Goal: Information Seeking & Learning: Learn about a topic

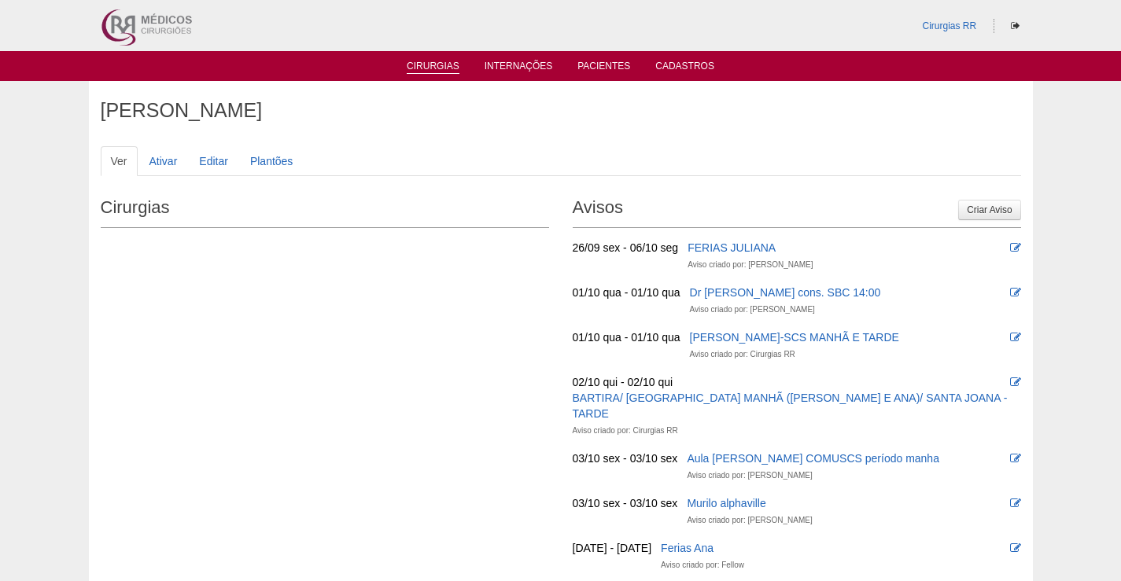
click at [432, 68] on link "Cirurgias" at bounding box center [433, 67] width 53 height 13
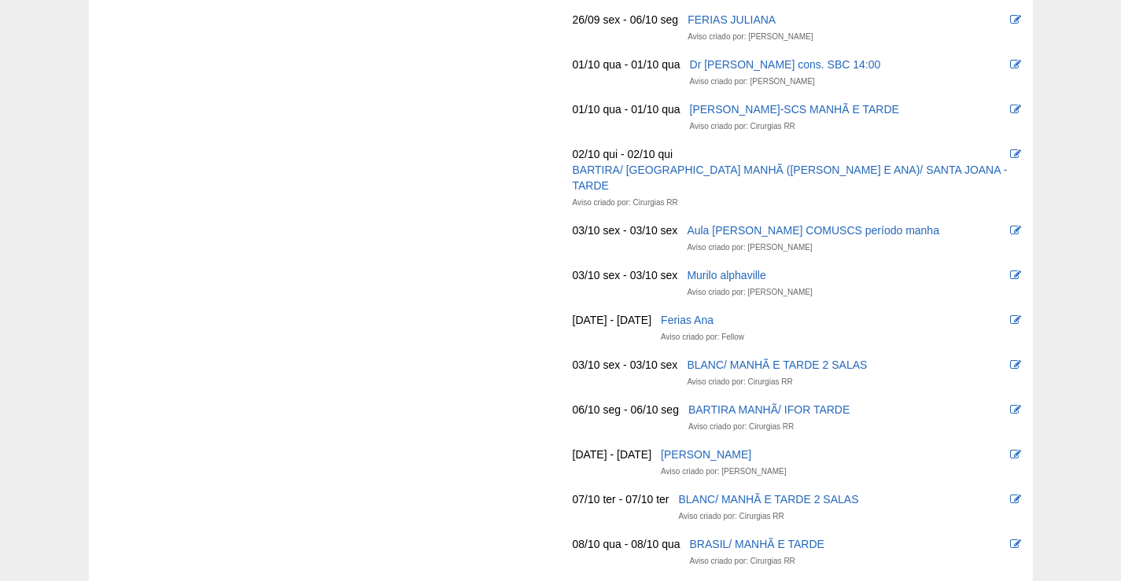
scroll to position [501, 0]
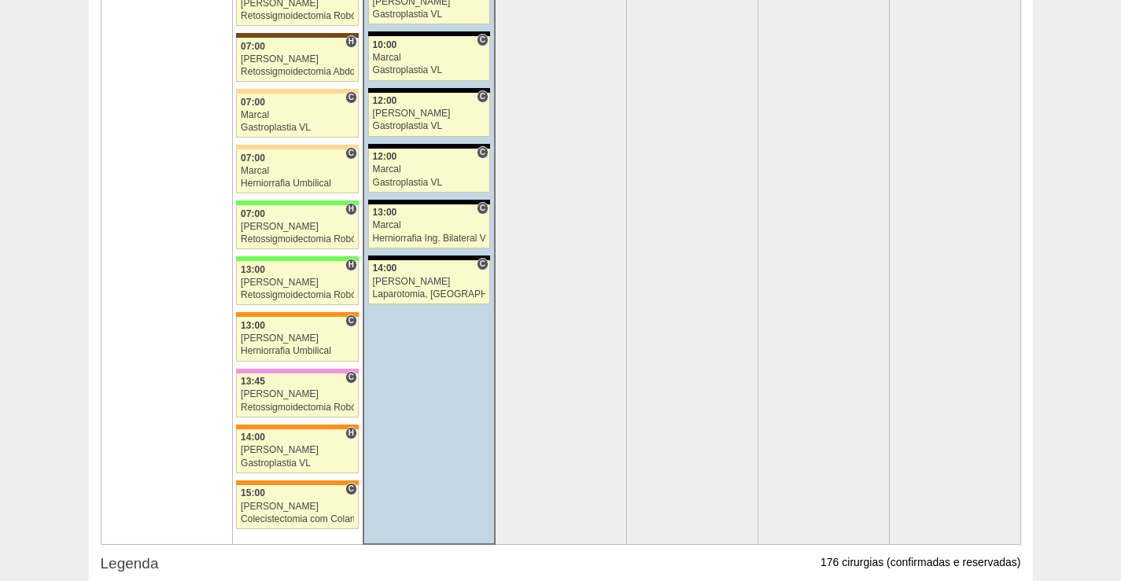
scroll to position [3303, 0]
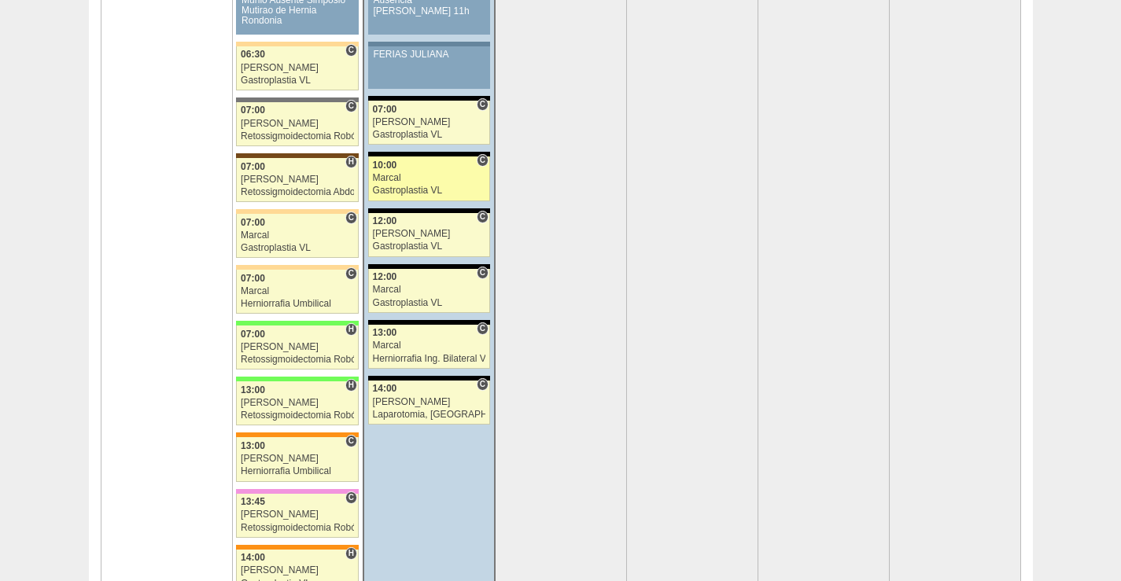
click at [436, 167] on div "10:00" at bounding box center [429, 165] width 113 height 10
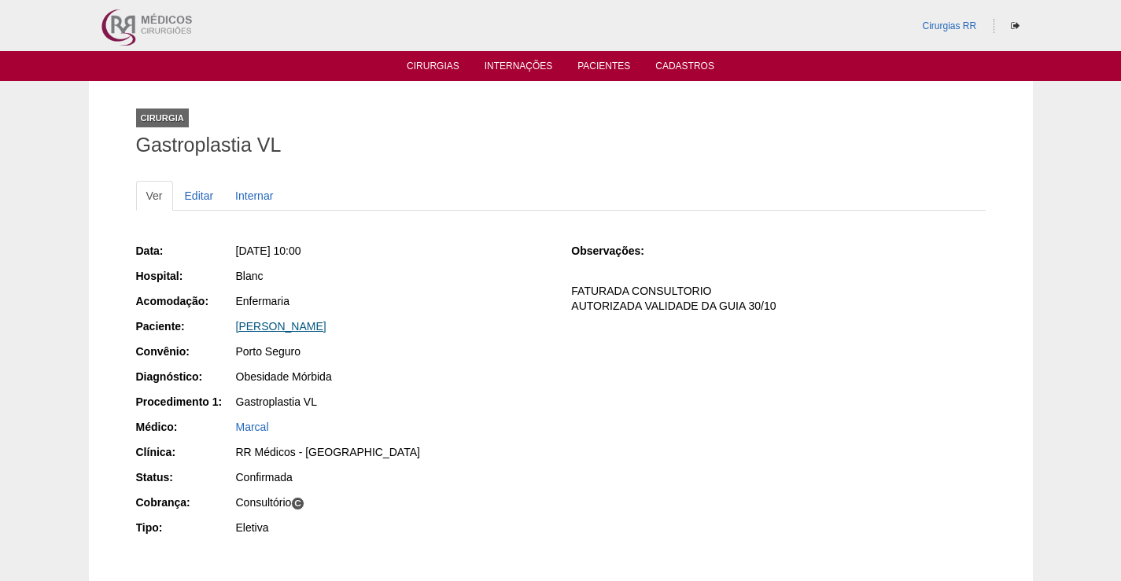
click at [320, 328] on link "Beatriz Oliveira Amaro" at bounding box center [281, 326] width 90 height 13
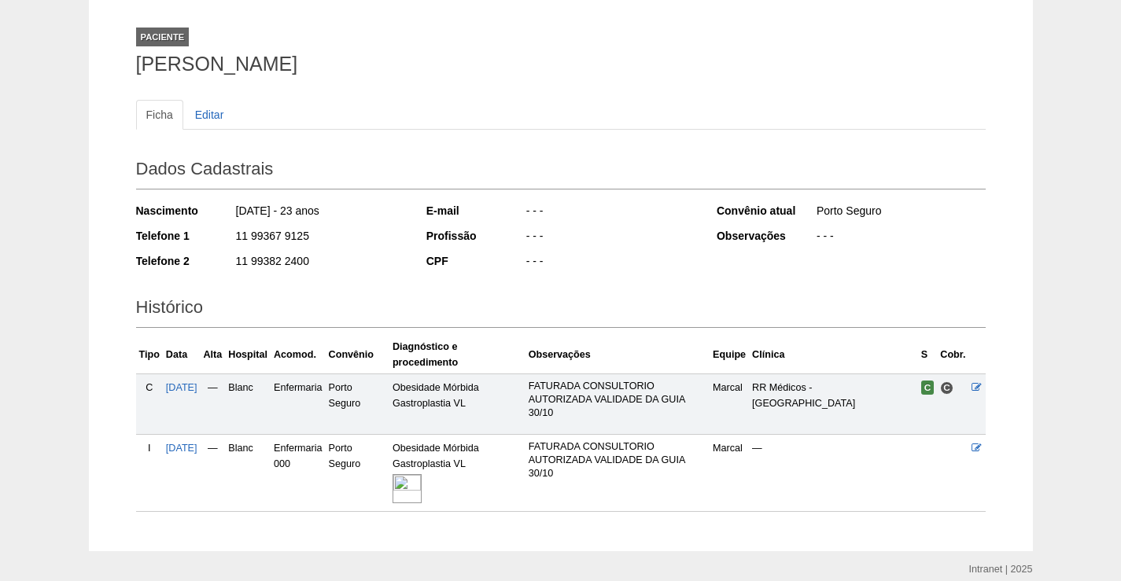
scroll to position [146, 0]
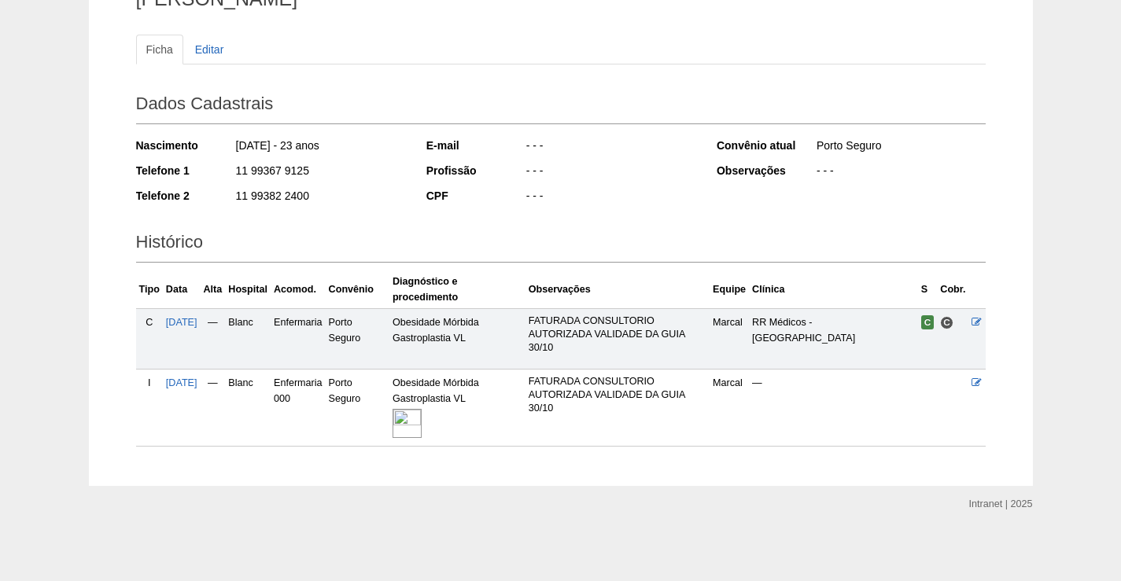
drag, startPoint x: 421, startPoint y: 420, endPoint x: 430, endPoint y: 430, distance: 13.9
click at [420, 421] on img at bounding box center [406, 423] width 29 height 29
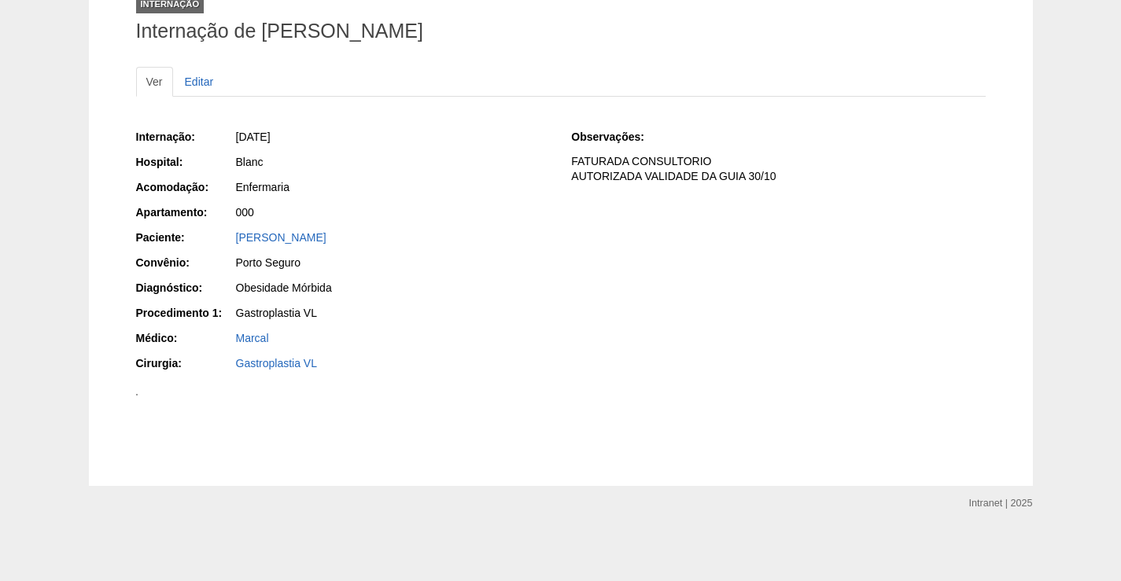
scroll to position [472, 0]
drag, startPoint x: 510, startPoint y: 241, endPoint x: 753, endPoint y: 127, distance: 268.1
click at [138, 394] on img at bounding box center [137, 395] width 2 height 2
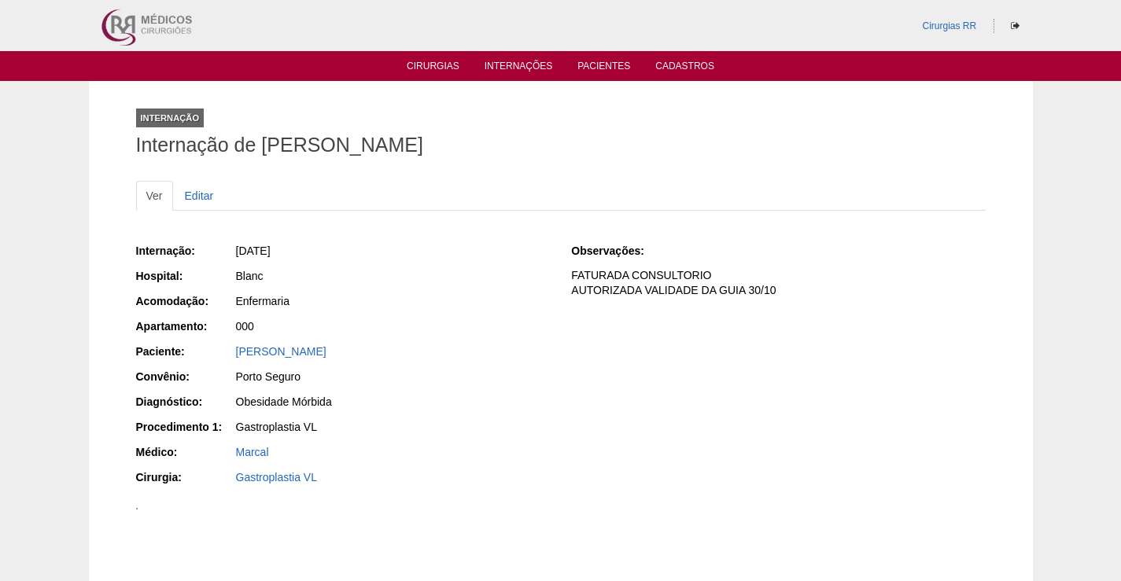
scroll to position [470, 0]
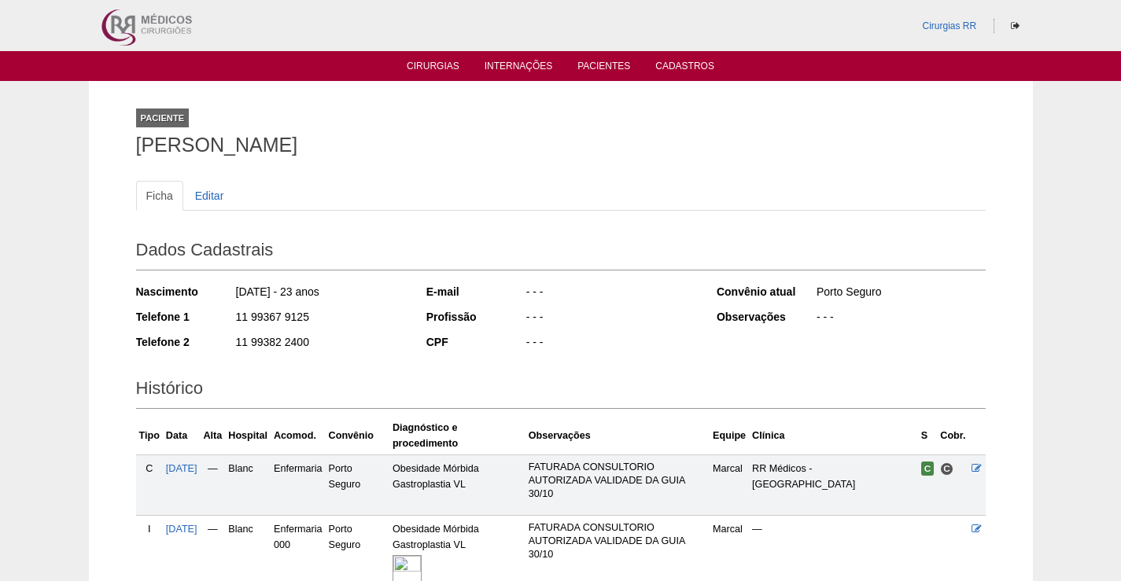
scroll to position [146, 0]
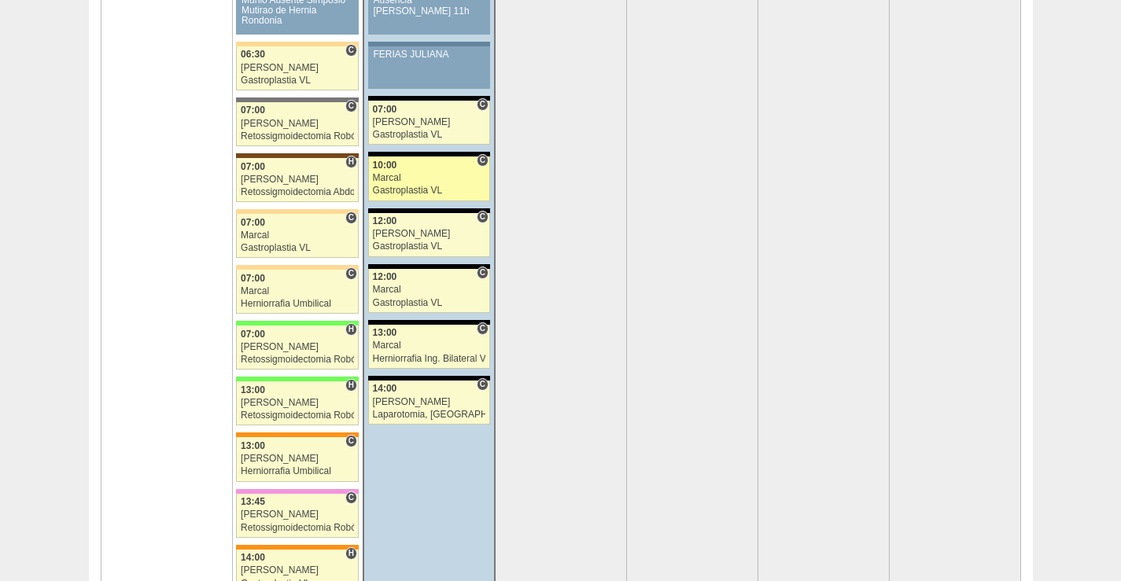
scroll to position [3303, 0]
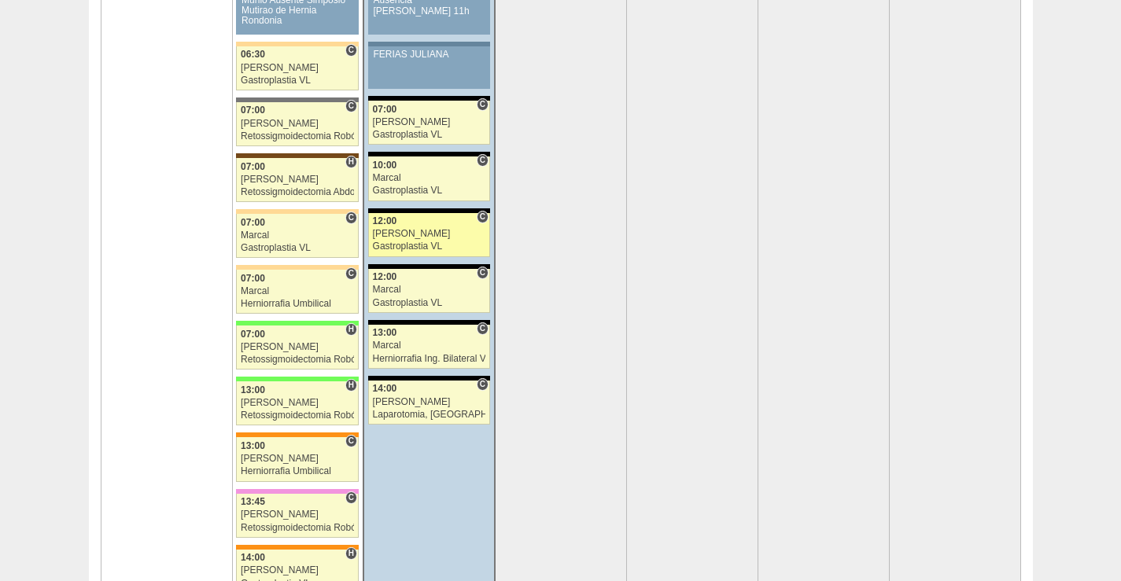
click at [441, 232] on div "[PERSON_NAME]" at bounding box center [429, 234] width 113 height 10
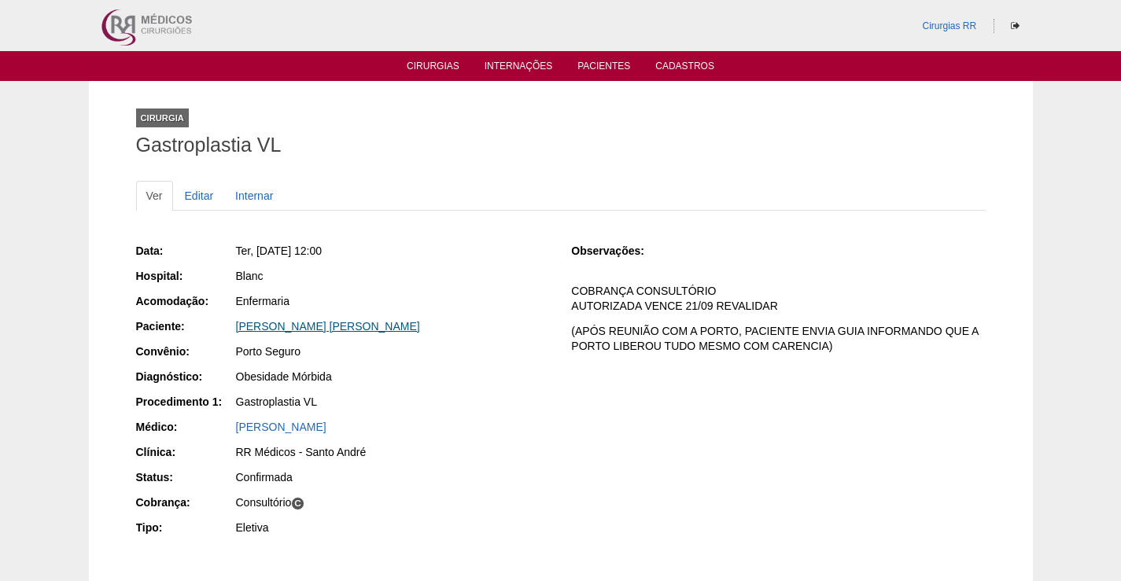
click at [383, 330] on link "[PERSON_NAME]" at bounding box center [328, 326] width 184 height 13
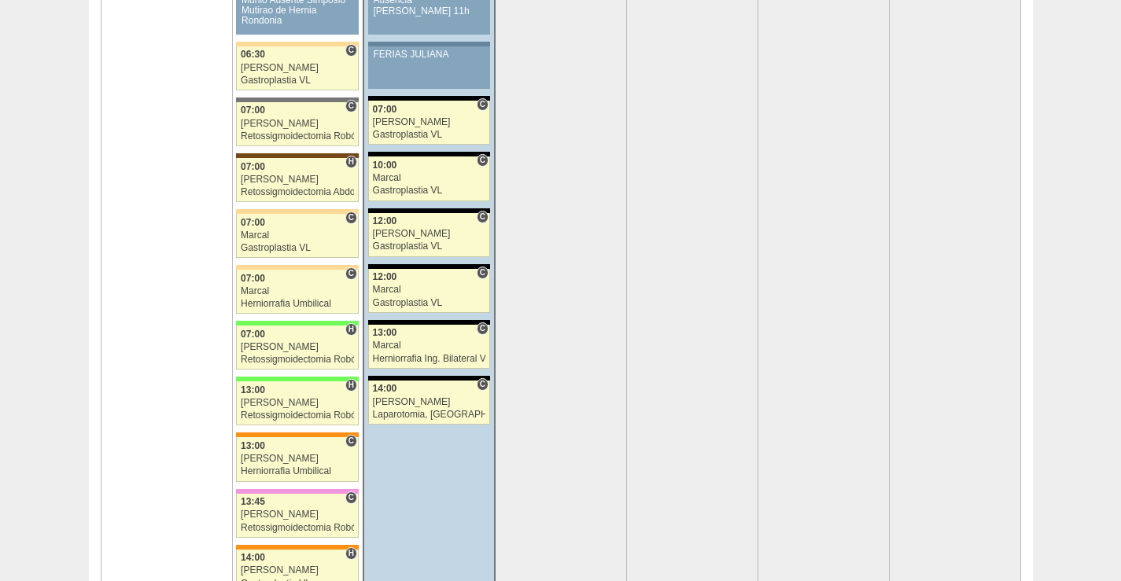
scroll to position [3303, 0]
click at [451, 180] on div "Marcal" at bounding box center [429, 178] width 113 height 10
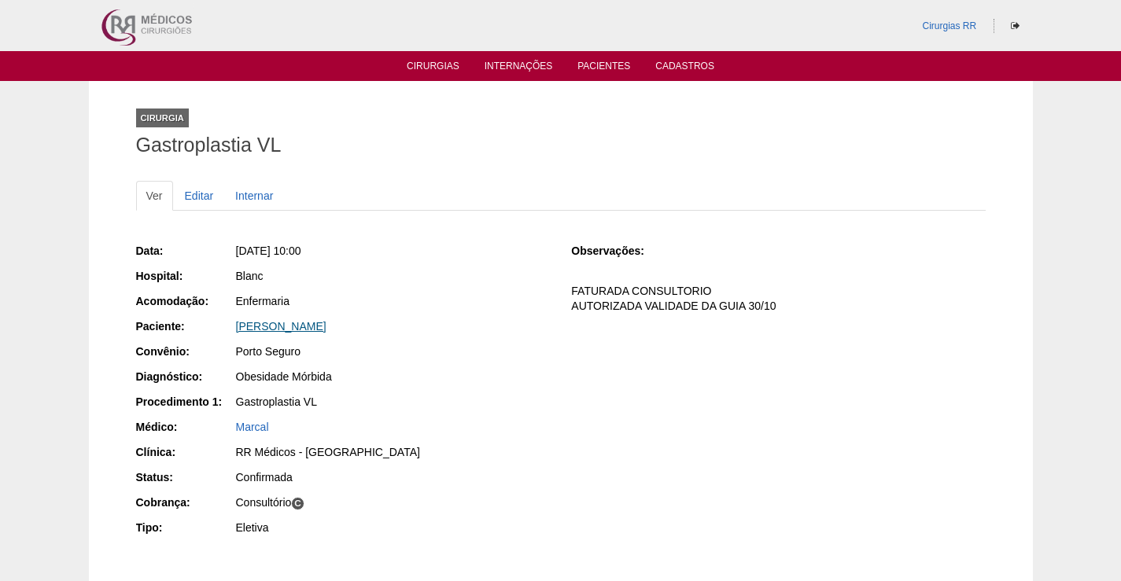
click at [289, 326] on link "[PERSON_NAME]" at bounding box center [281, 326] width 90 height 13
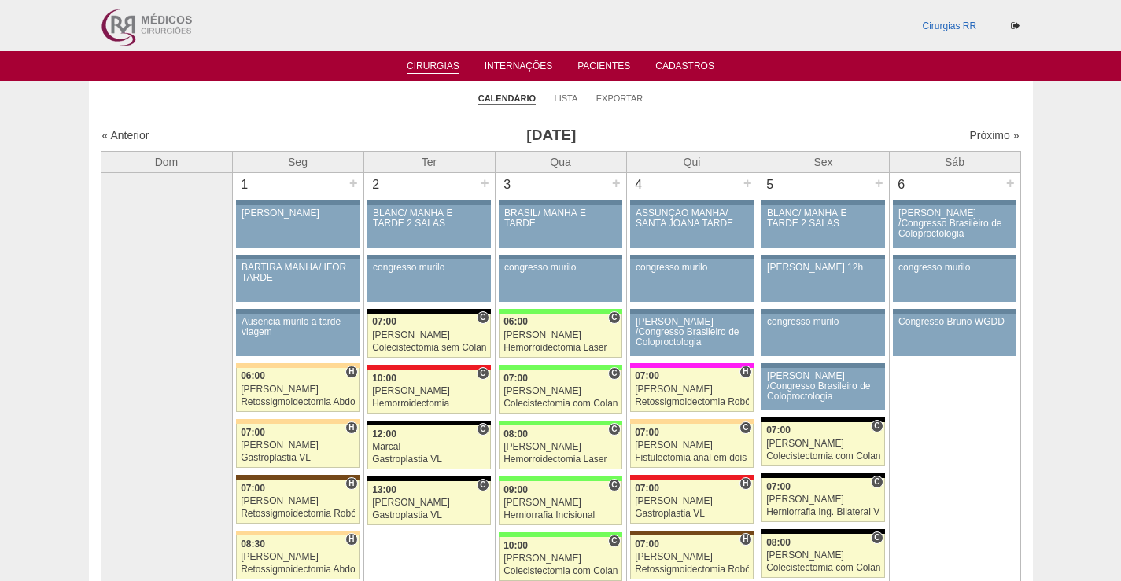
scroll to position [3303, 0]
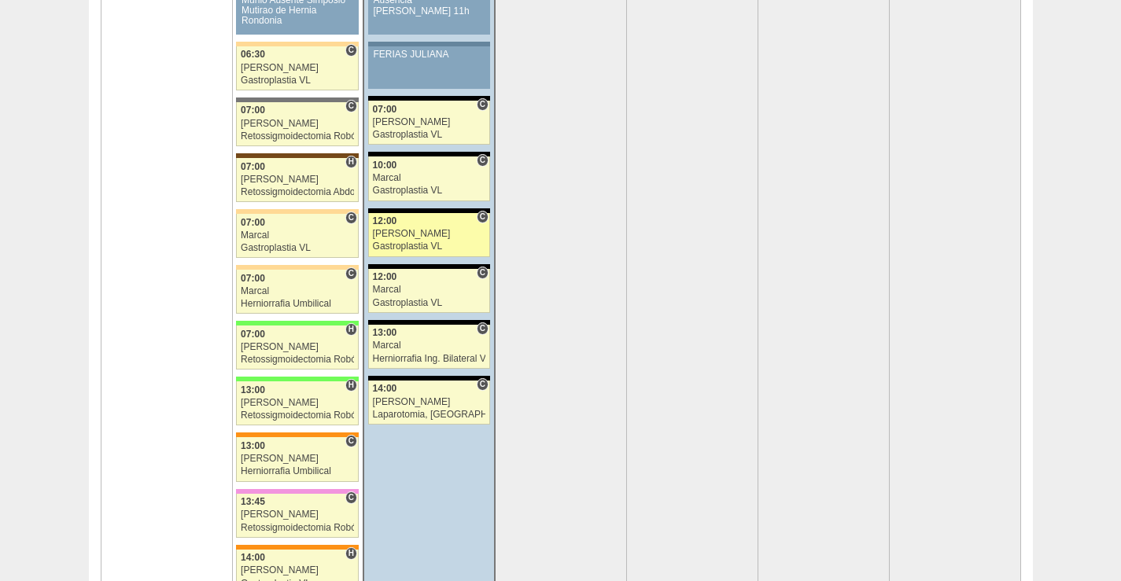
click at [430, 231] on div "[PERSON_NAME]" at bounding box center [429, 234] width 113 height 10
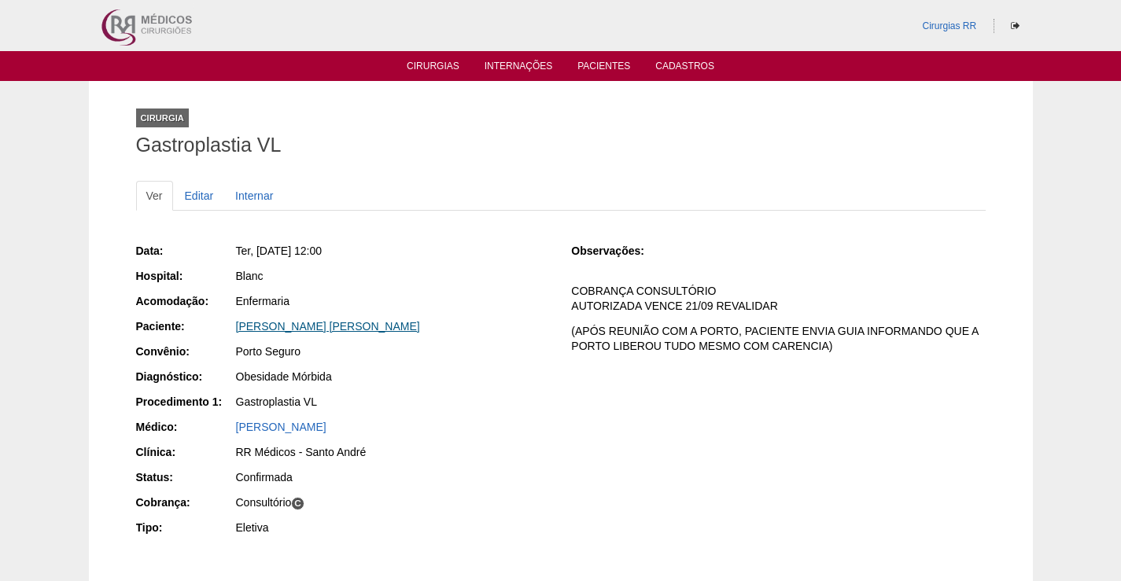
click at [403, 325] on link "MARYANGELA ROCHA CAVICCHIOLI" at bounding box center [328, 326] width 184 height 13
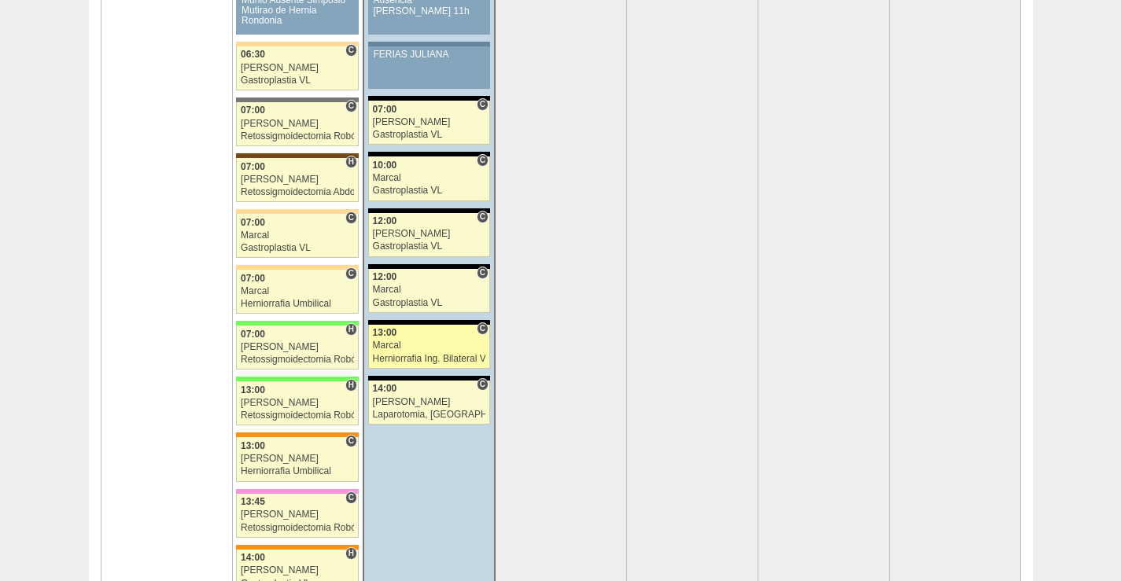
scroll to position [3303, 0]
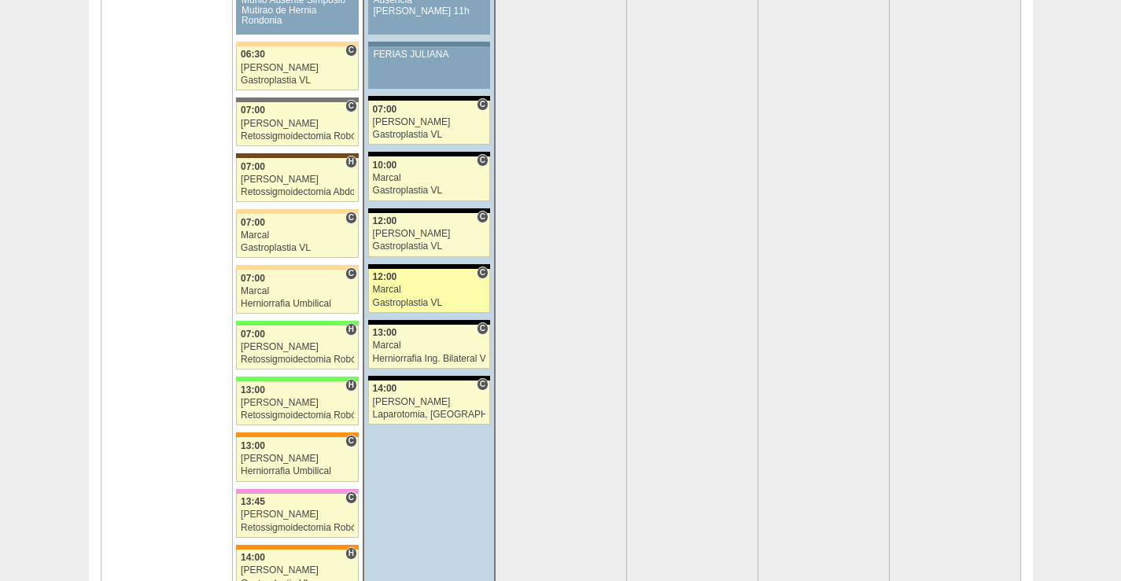
click at [447, 298] on div "Gastroplastia VL" at bounding box center [429, 303] width 113 height 10
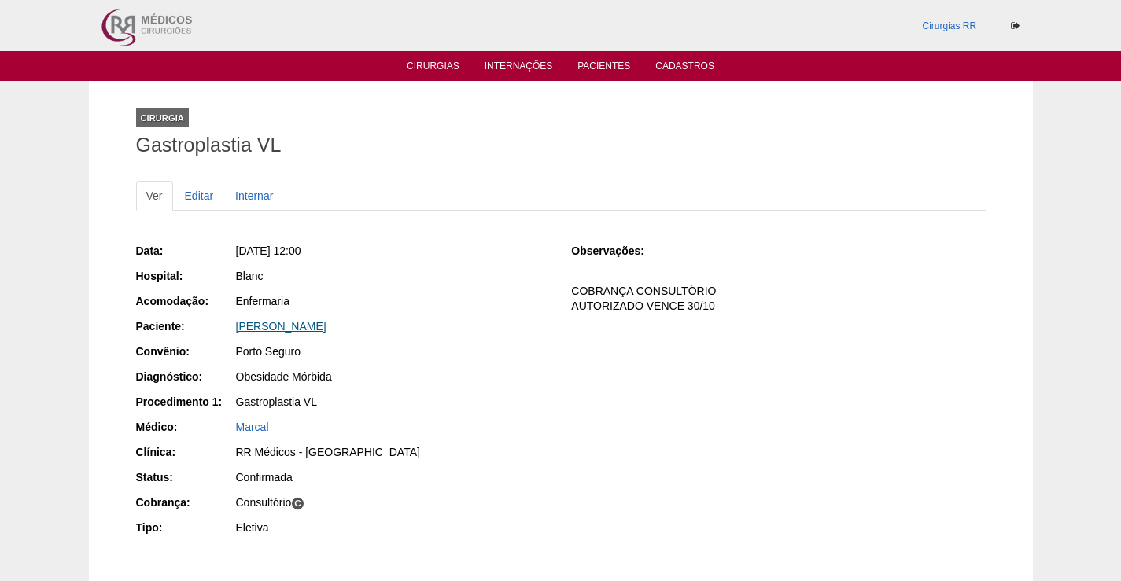
click at [325, 327] on link "Rita de Cassia Mesquita Costa" at bounding box center [281, 326] width 90 height 13
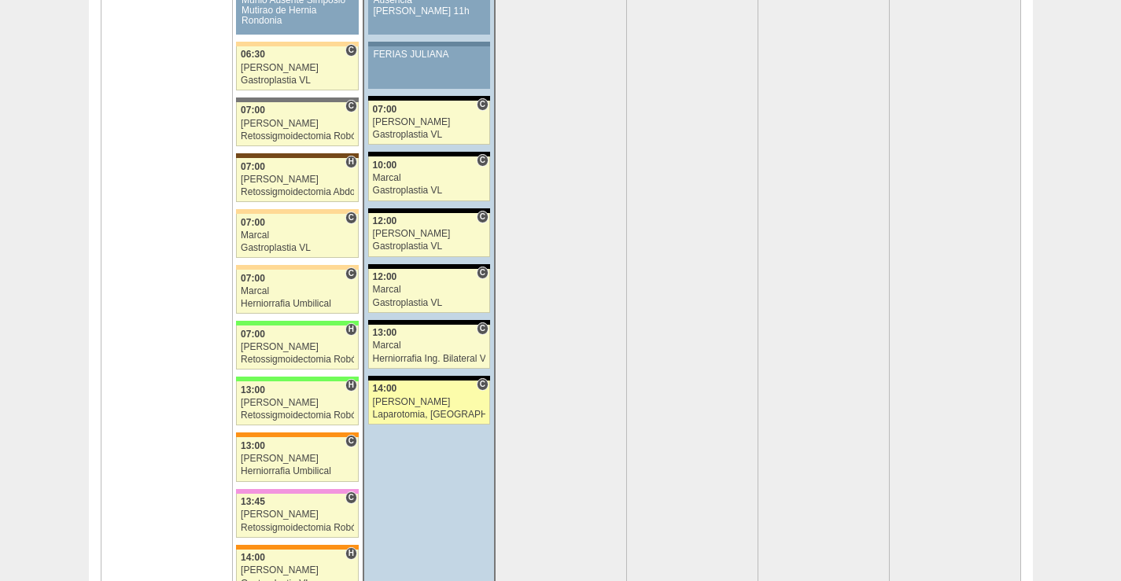
scroll to position [3303, 0]
click at [433, 399] on div "[PERSON_NAME]" at bounding box center [429, 402] width 113 height 10
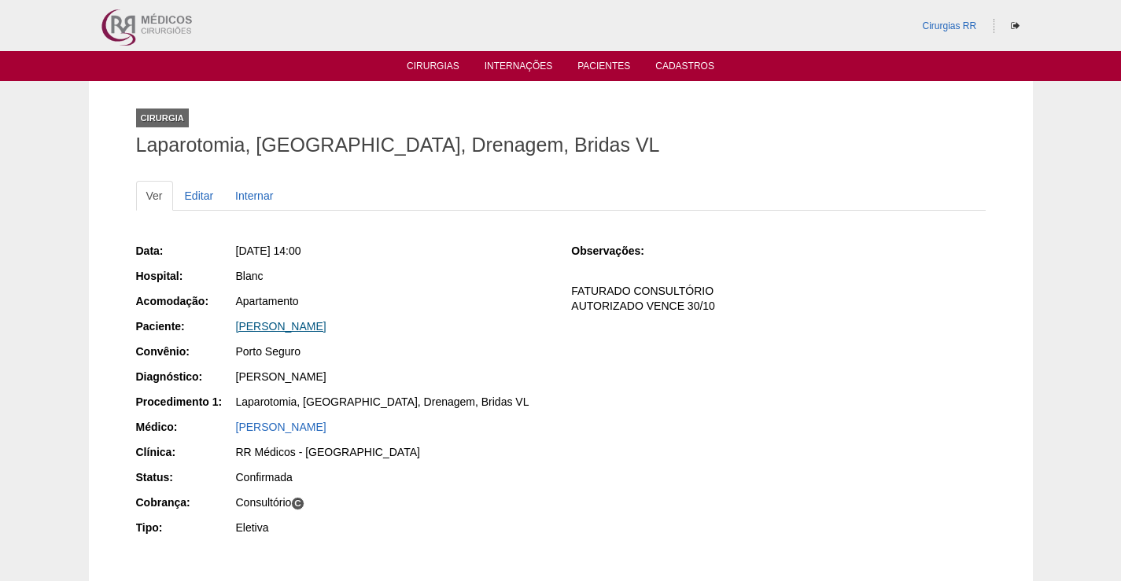
drag, startPoint x: 298, startPoint y: 326, endPoint x: 313, endPoint y: 326, distance: 15.0
click at [299, 326] on link "[PERSON_NAME]" at bounding box center [281, 326] width 90 height 13
